Goal: Task Accomplishment & Management: Complete application form

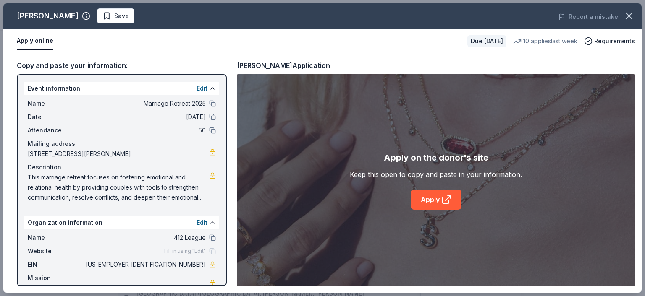
scroll to position [558, 0]
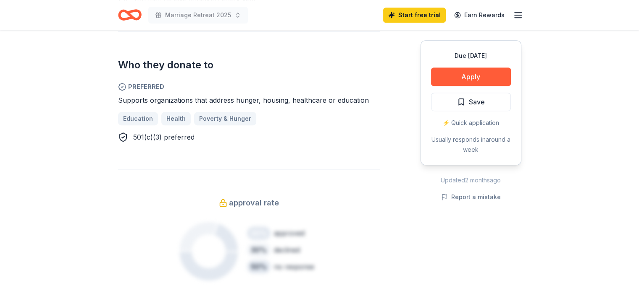
scroll to position [504, 0]
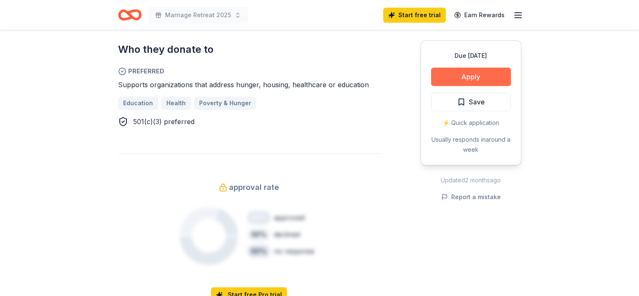
click at [470, 68] on div "Due [DATE] Apply Save ⚡️ Quick application Usually responds in around a week" at bounding box center [470, 102] width 101 height 125
click at [478, 78] on button "Apply" at bounding box center [471, 77] width 80 height 18
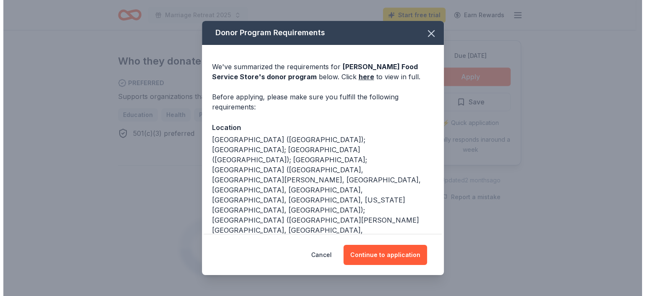
scroll to position [516, 0]
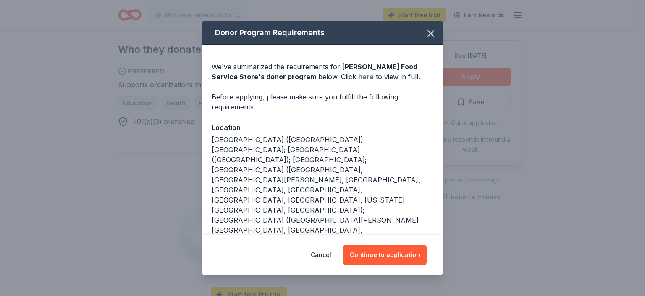
click at [358, 78] on link "here" at bounding box center [366, 77] width 16 height 10
click at [374, 253] on button "Continue to application" at bounding box center [385, 255] width 84 height 20
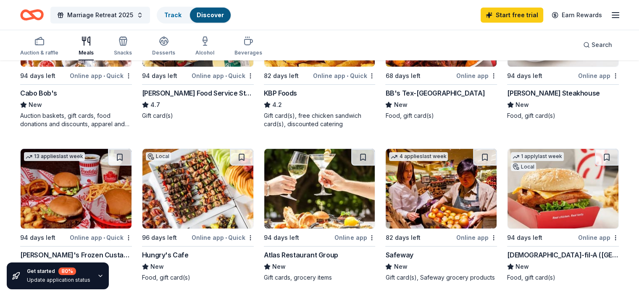
scroll to position [210, 0]
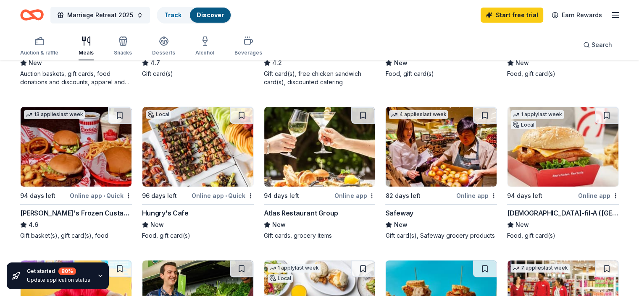
click at [537, 156] on img at bounding box center [562, 147] width 111 height 80
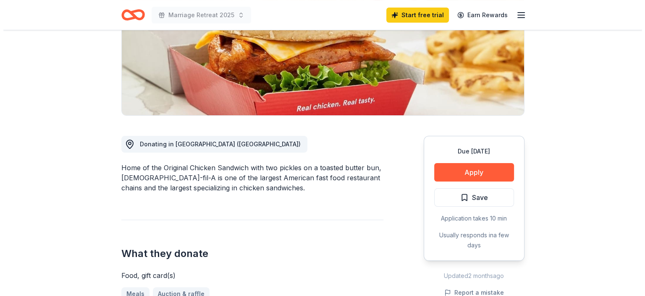
scroll to position [168, 0]
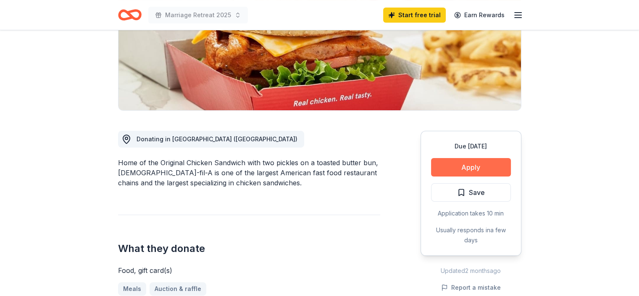
click at [463, 158] on button "Apply" at bounding box center [471, 167] width 80 height 18
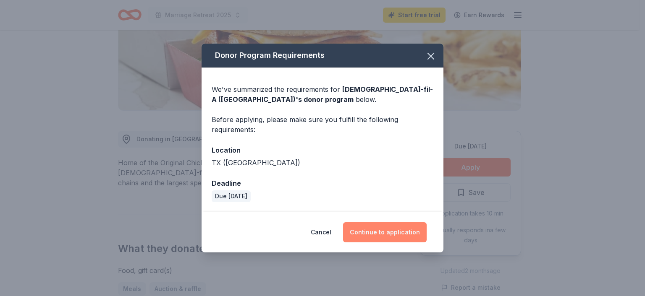
click at [393, 231] on button "Continue to application" at bounding box center [385, 233] width 84 height 20
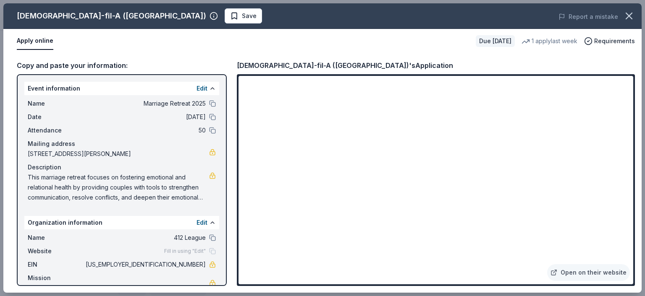
scroll to position [18, 0]
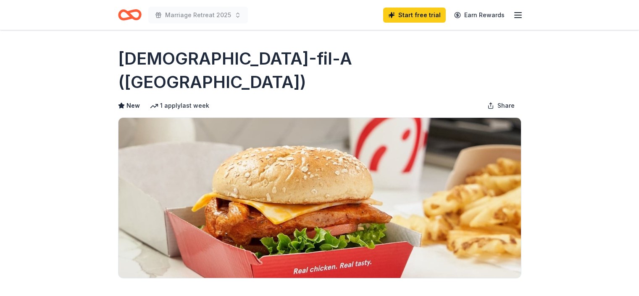
scroll to position [168, 0]
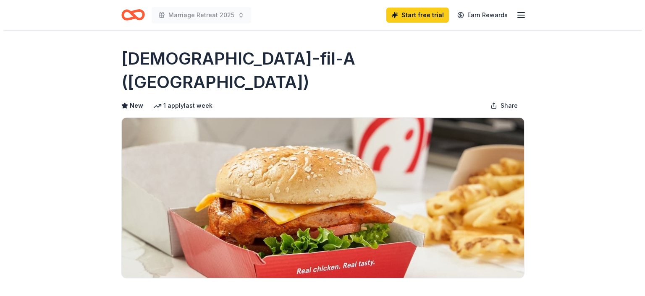
scroll to position [168, 0]
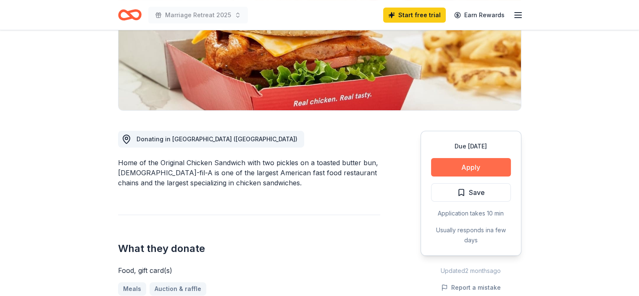
click at [465, 158] on button "Apply" at bounding box center [471, 167] width 80 height 18
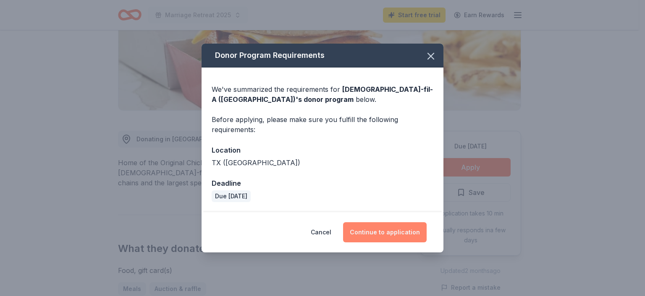
click at [391, 232] on button "Continue to application" at bounding box center [385, 233] width 84 height 20
